Goal: Transaction & Acquisition: Purchase product/service

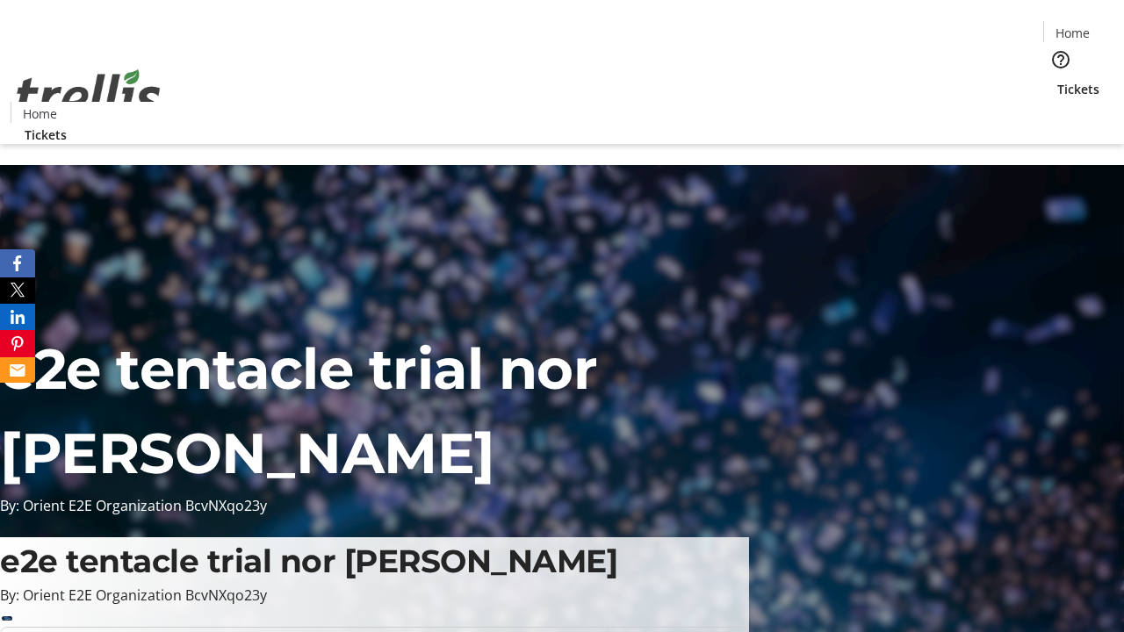
click at [1057, 80] on span "Tickets" at bounding box center [1078, 89] width 42 height 18
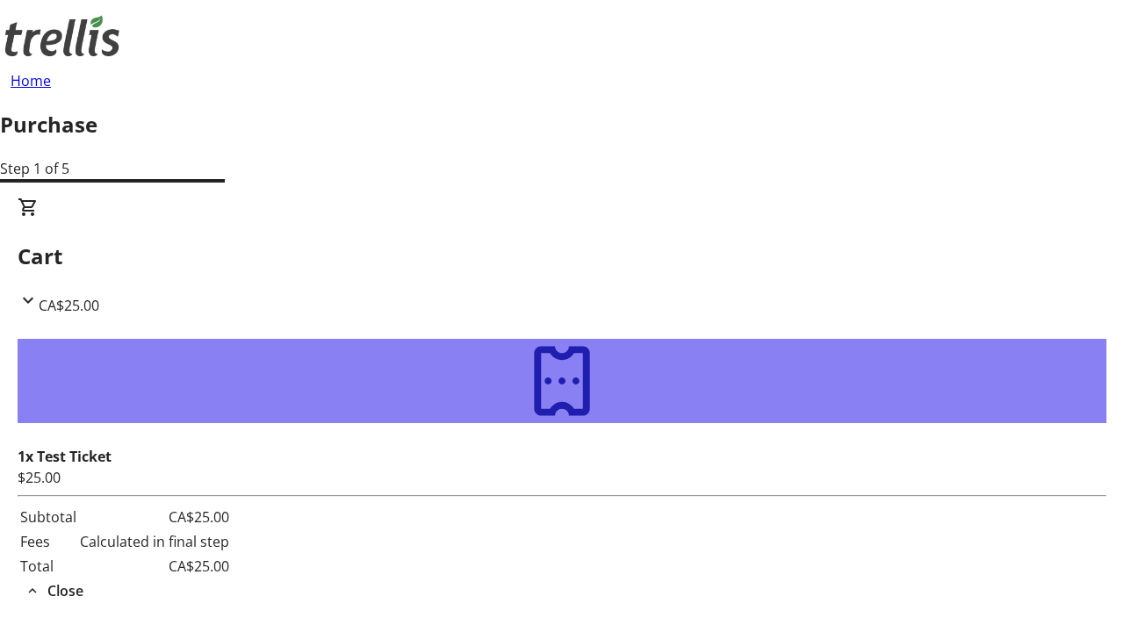
type input "[EMAIL_ADDRESS][DOMAIN_NAME]"
type input "Tre"
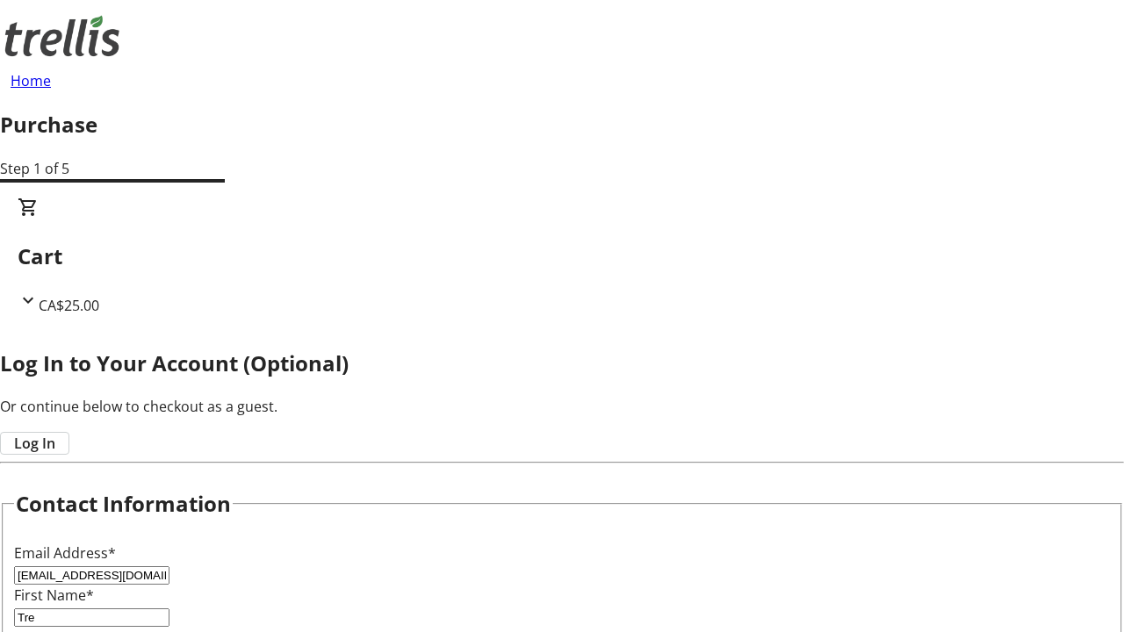
type input "[PERSON_NAME]"
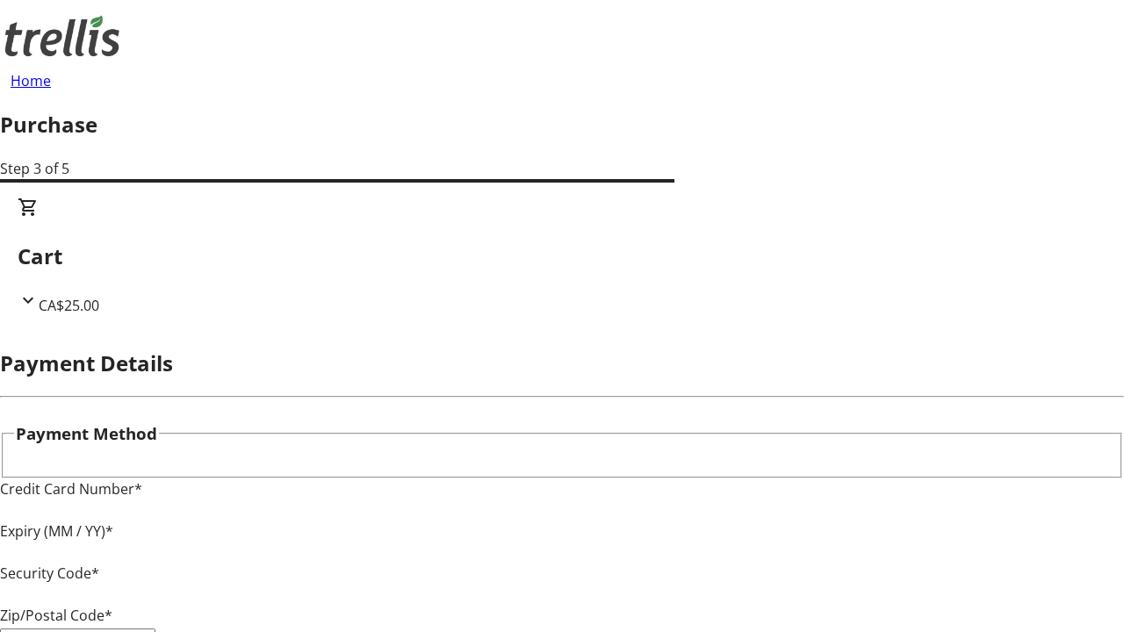
type input "V1Y 0C2"
